Goal: Find specific page/section: Find specific page/section

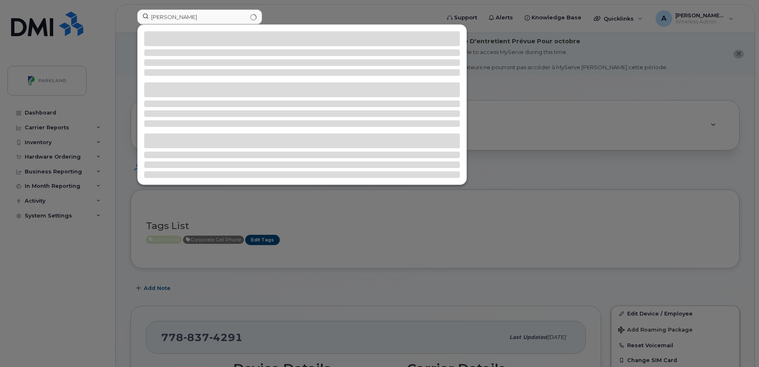
scroll to position [271, 0]
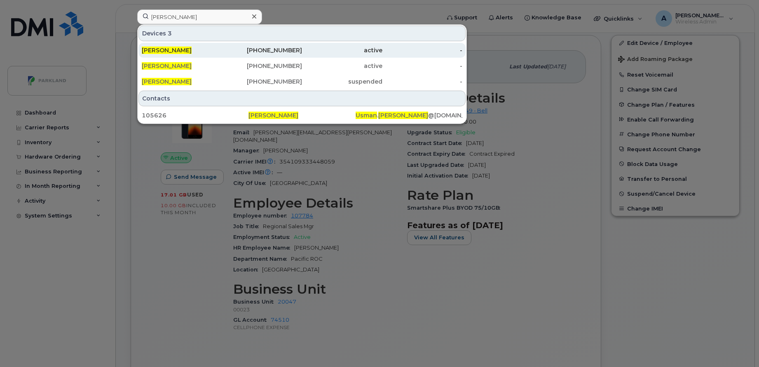
type input "[PERSON_NAME]"
click at [242, 49] on div "[PHONE_NUMBER]" at bounding box center [262, 50] width 80 height 8
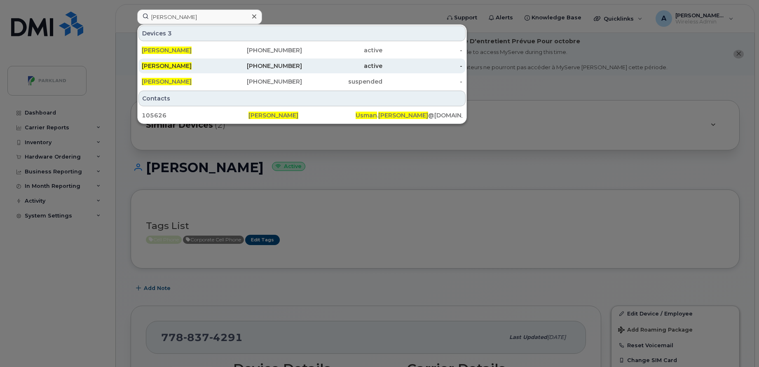
type input "[PERSON_NAME]"
click at [206, 71] on div "[PERSON_NAME]" at bounding box center [182, 66] width 80 height 15
